Goal: Task Accomplishment & Management: Manage account settings

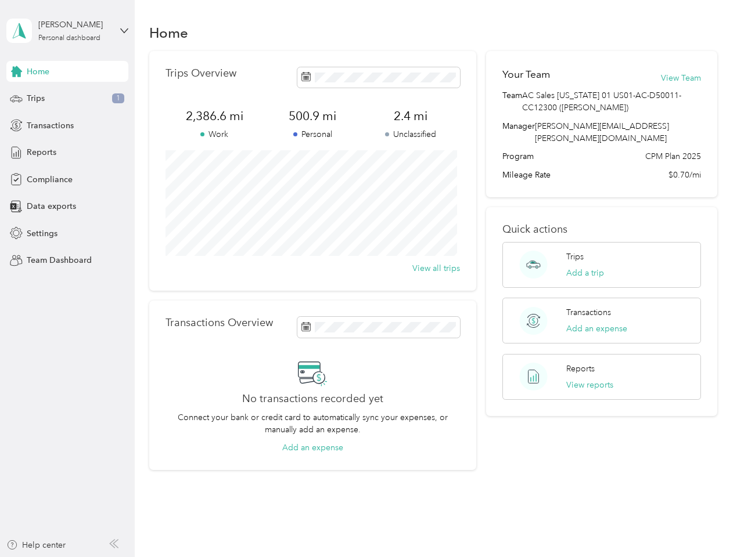
click at [368, 279] on div "Trips Overview 2,386.6 mi Work 500.9 mi Personal 2.4 mi Unclassified View all t…" at bounding box center [312, 171] width 327 height 240
click at [67, 31] on div "[PERSON_NAME]" at bounding box center [74, 25] width 73 height 12
click at [67, 71] on div "You’re signed in as [PERSON_NAME][EMAIL_ADDRESS][PERSON_NAME][DOMAIN_NAME] Team…" at bounding box center [194, 101] width 376 height 118
click at [16, 71] on div "You’re signed in as [PERSON_NAME][EMAIL_ADDRESS][PERSON_NAME][DOMAIN_NAME] Team…" at bounding box center [194, 101] width 376 height 118
click at [67, 99] on div "Trips 1" at bounding box center [67, 98] width 122 height 21
